Goal: Information Seeking & Learning: Learn about a topic

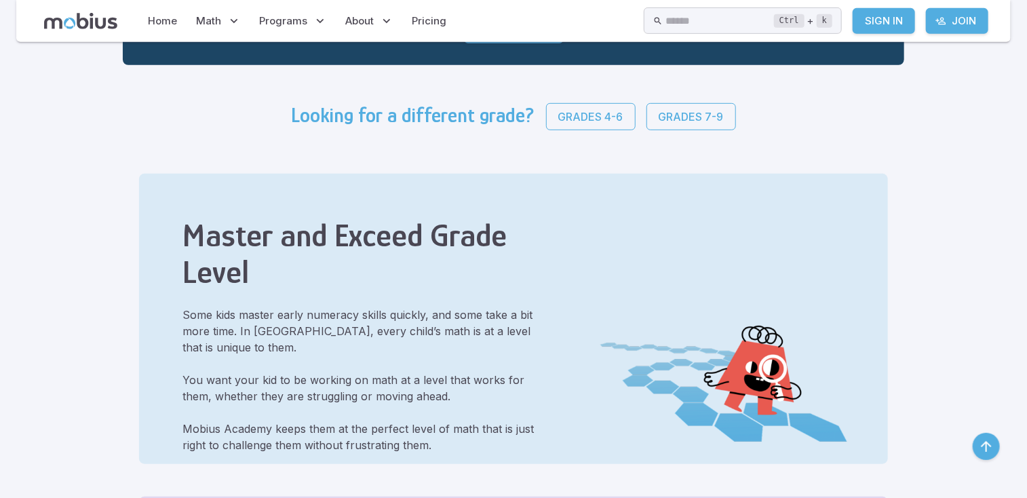
scroll to position [324, 0]
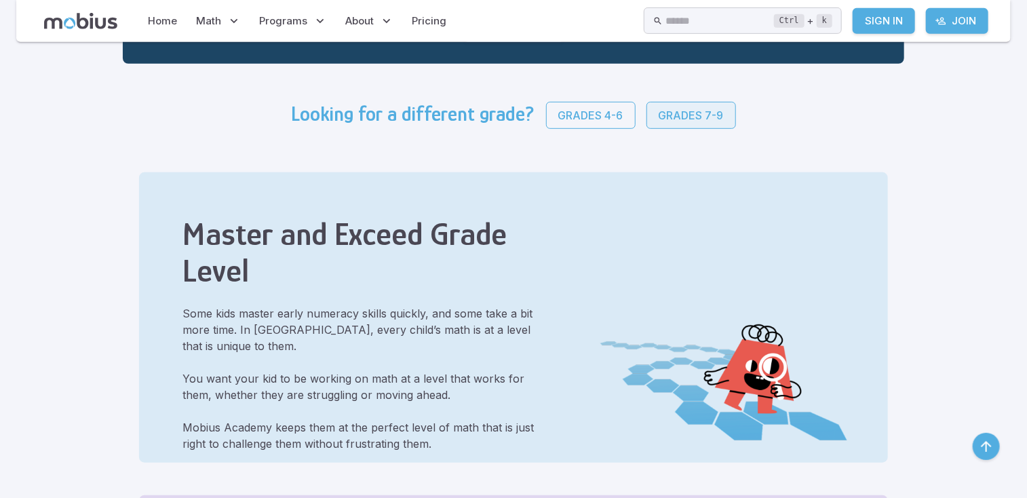
click at [703, 121] on p "Grades 7-9" at bounding box center [691, 115] width 65 height 16
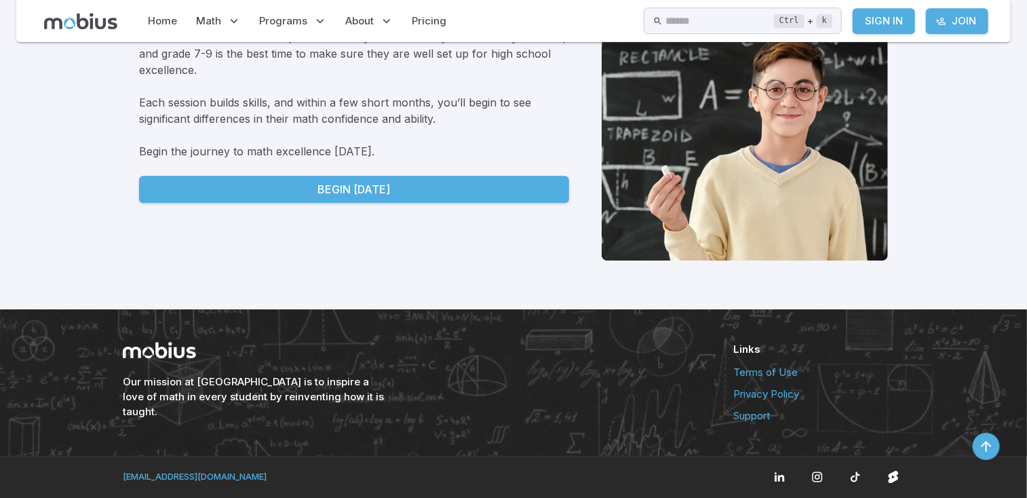
scroll to position [1986, 0]
click at [866, 315] on div "Our mission at [GEOGRAPHIC_DATA] is to inspire a love of math in every student …" at bounding box center [514, 382] width 814 height 147
click at [503, 252] on div "Math skills are crucial to the post-secondary success that you want for your ch…" at bounding box center [354, 137] width 430 height 248
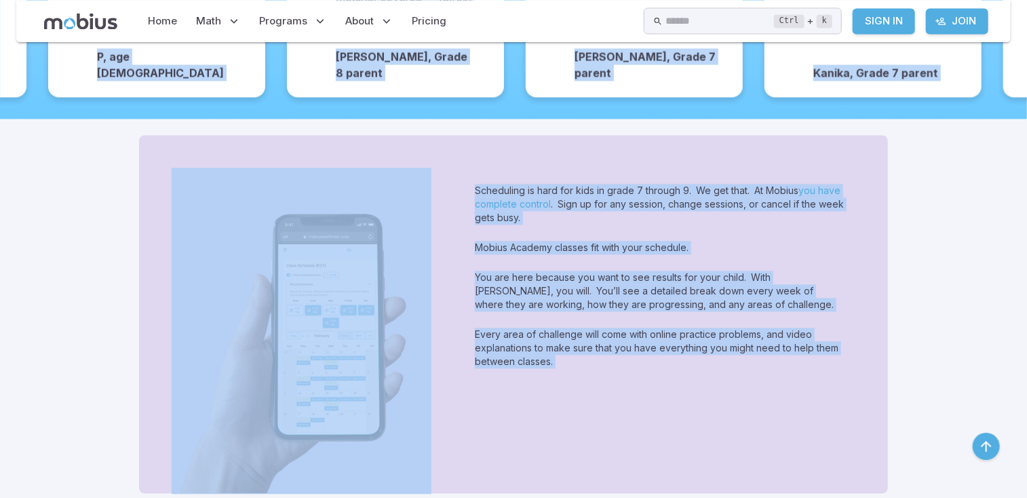
drag, startPoint x: 505, startPoint y: 247, endPoint x: 154, endPoint y: -34, distance: 449.3
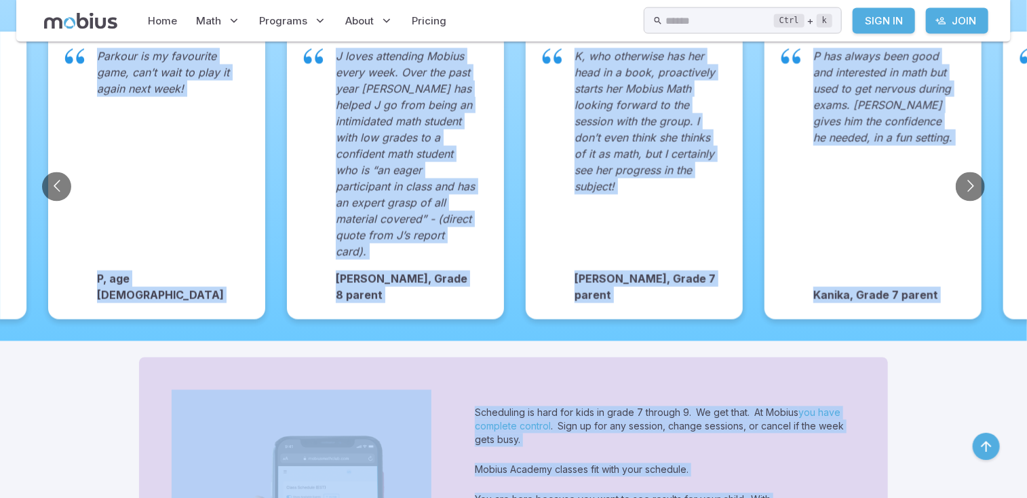
scroll to position [324, 0]
